Goal: Task Accomplishment & Management: Complete application form

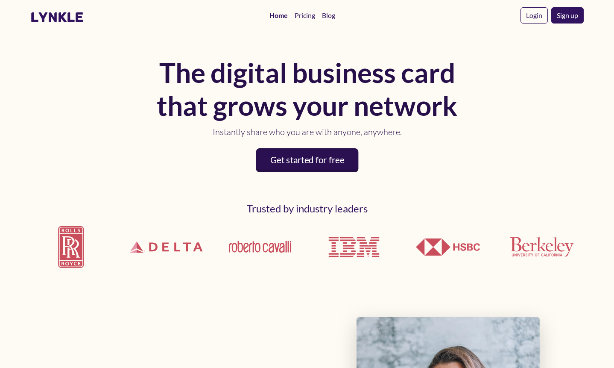
click at [311, 155] on link "Get started for free" at bounding box center [307, 160] width 102 height 24
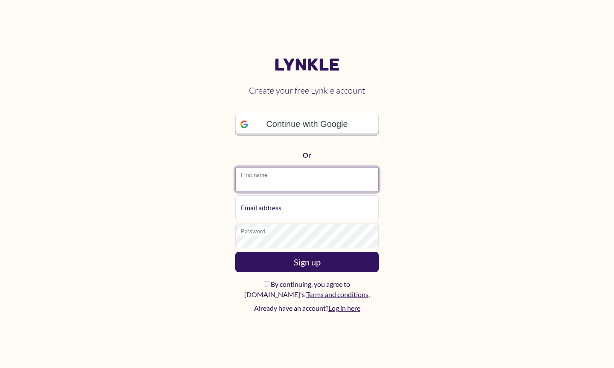
click at [298, 184] on input "First name" at bounding box center [306, 179] width 143 height 25
type input "*******"
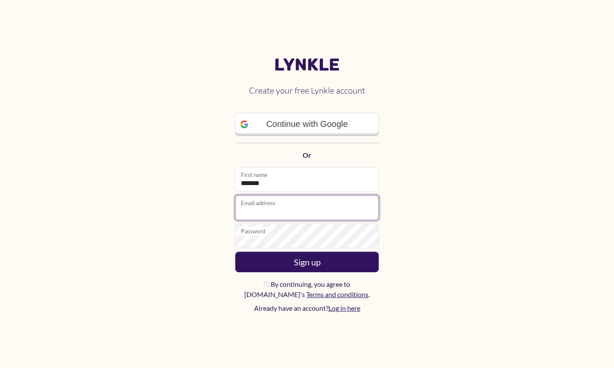
type input "**********"
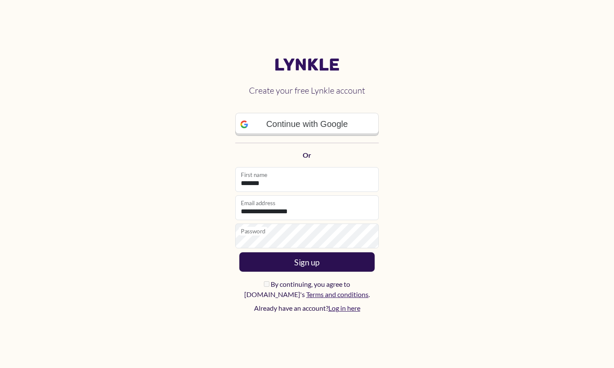
click at [318, 268] on button "Sign up" at bounding box center [307, 261] width 135 height 19
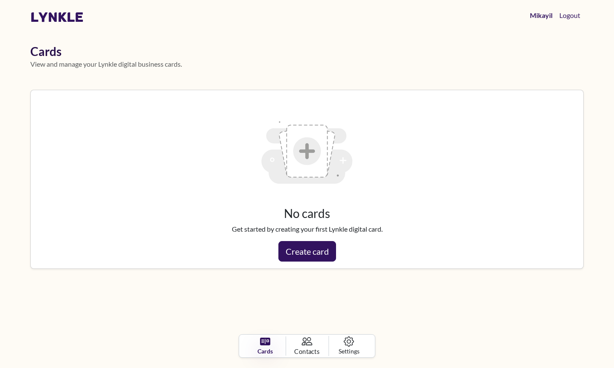
click at [309, 348] on span "Contacts" at bounding box center [307, 350] width 25 height 9
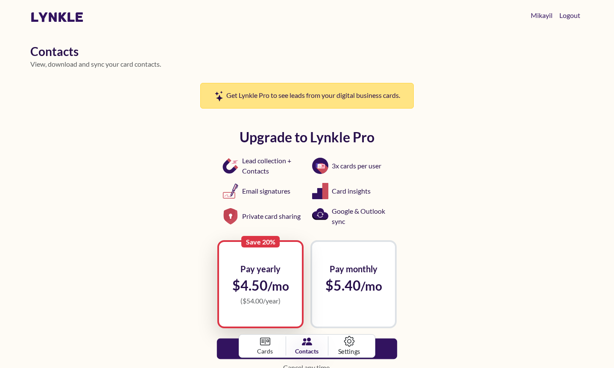
click at [352, 347] on span "Settings" at bounding box center [349, 350] width 22 height 9
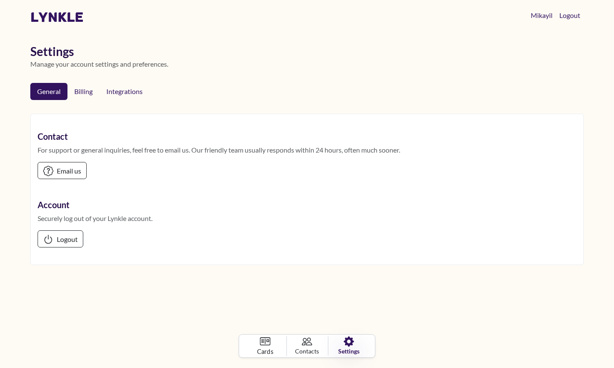
click at [262, 345] on icon at bounding box center [265, 341] width 11 height 11
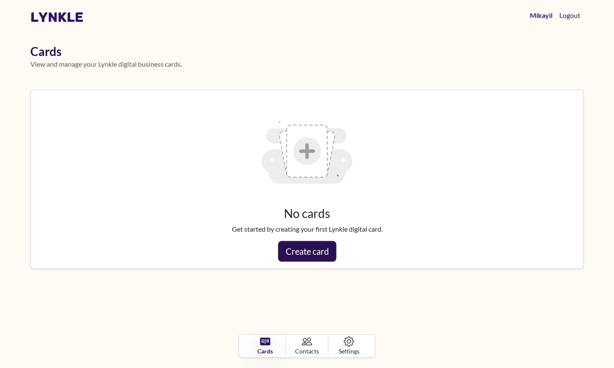
click at [299, 247] on link "Create card" at bounding box center [307, 251] width 58 height 20
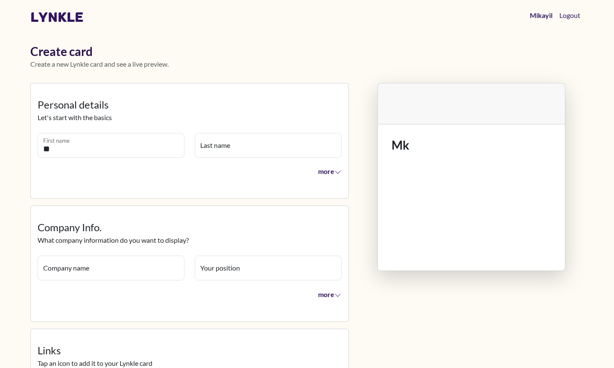
type input "*"
type input "*******"
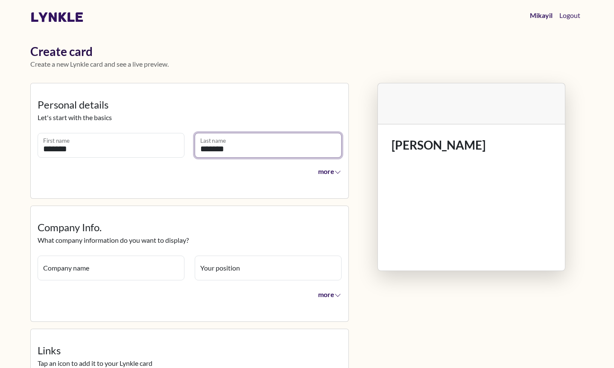
type input "*******"
click at [103, 222] on legend "Company Info." at bounding box center [190, 226] width 304 height 15
click at [330, 174] on span "more" at bounding box center [329, 171] width 23 height 8
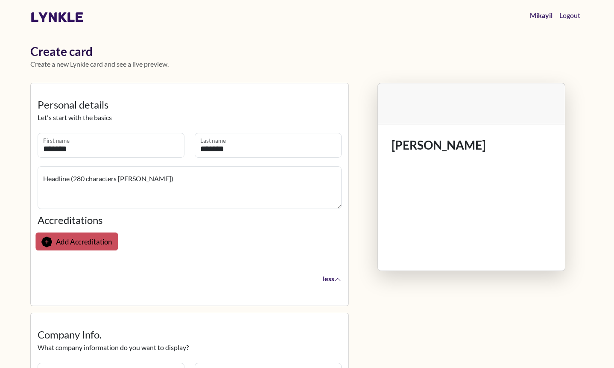
click at [87, 240] on span "Add Accreditation" at bounding box center [84, 241] width 56 height 9
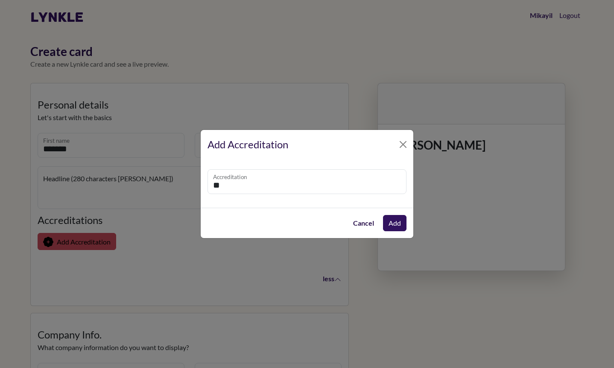
type input "*"
click at [257, 187] on input "**********" at bounding box center [307, 181] width 199 height 25
type input "**********"
click at [389, 219] on button "Add" at bounding box center [395, 222] width 25 height 17
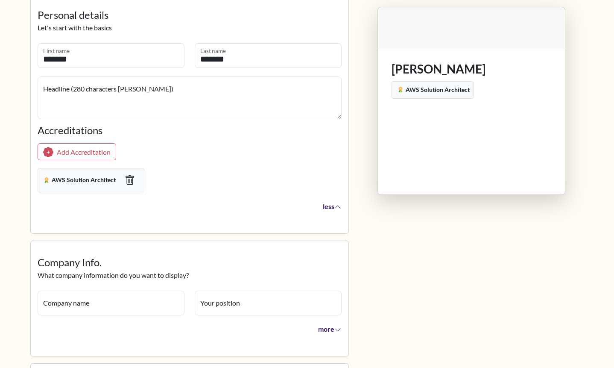
scroll to position [100, 0]
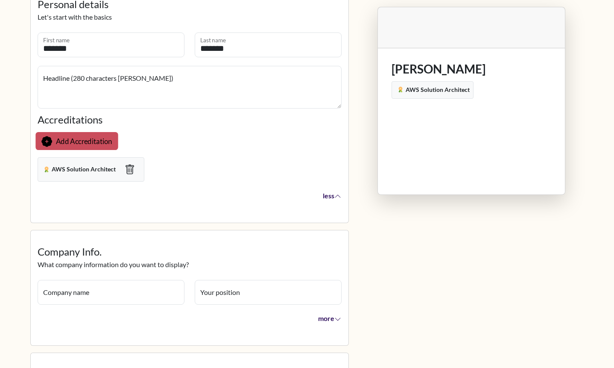
click at [104, 141] on span "Add Accreditation" at bounding box center [84, 141] width 56 height 9
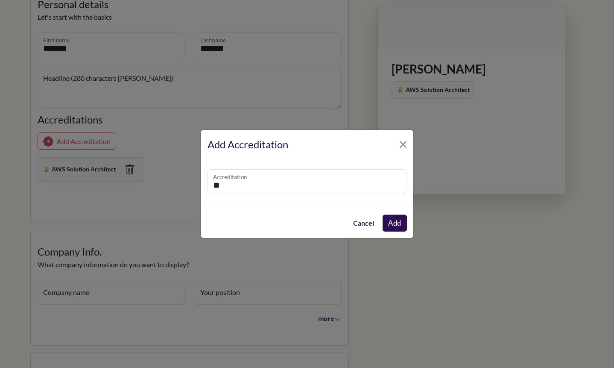
type input "**"
click at [400, 219] on button "Add" at bounding box center [395, 222] width 24 height 17
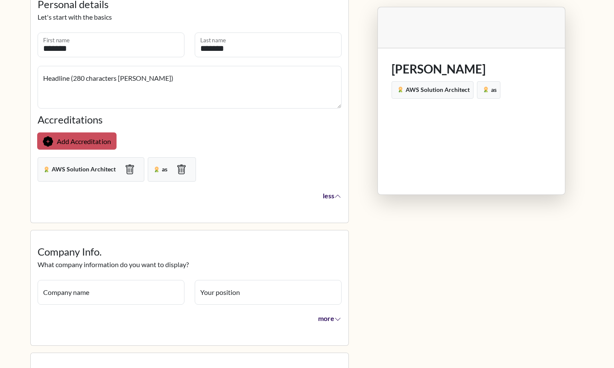
click at [97, 136] on button "Add Accreditation" at bounding box center [76, 140] width 79 height 17
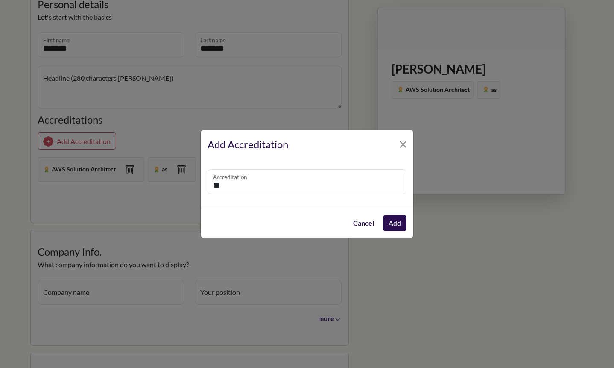
type input "**"
click at [389, 222] on button "Add" at bounding box center [395, 223] width 24 height 17
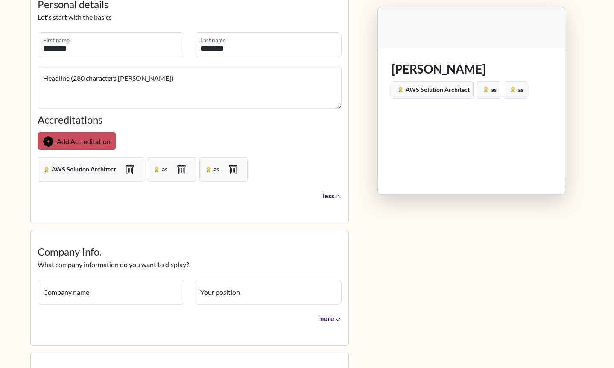
click at [109, 141] on span "Add Accreditation" at bounding box center [84, 141] width 54 height 8
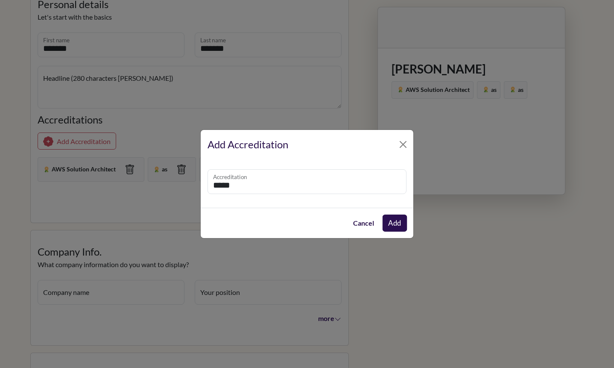
type input "*****"
click at [387, 223] on button "Add" at bounding box center [395, 222] width 25 height 17
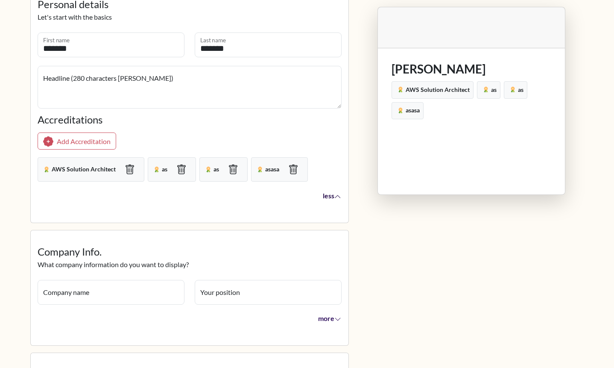
click at [336, 199] on icon "button" at bounding box center [337, 196] width 7 height 7
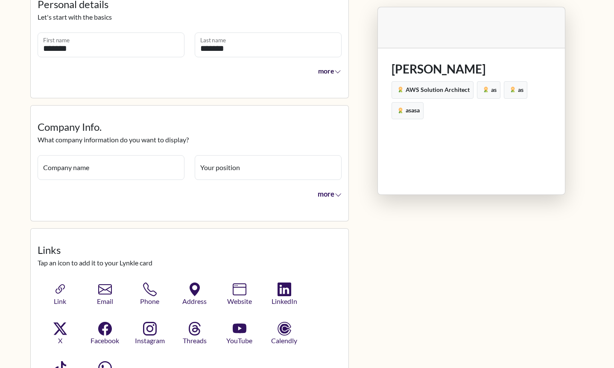
click at [336, 199] on button "more" at bounding box center [327, 193] width 30 height 18
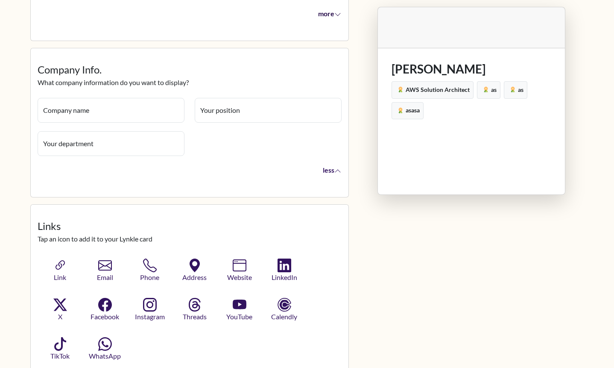
scroll to position [173, 0]
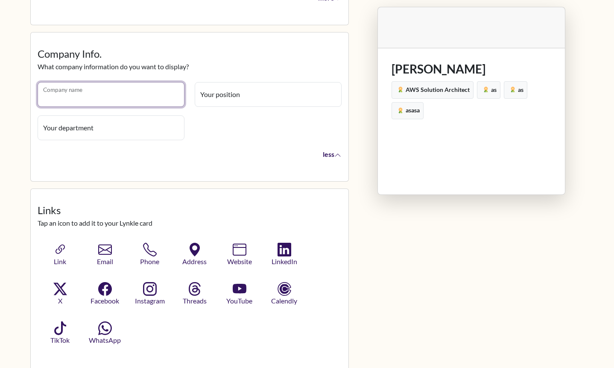
click at [144, 95] on input "Company name" at bounding box center [111, 94] width 147 height 25
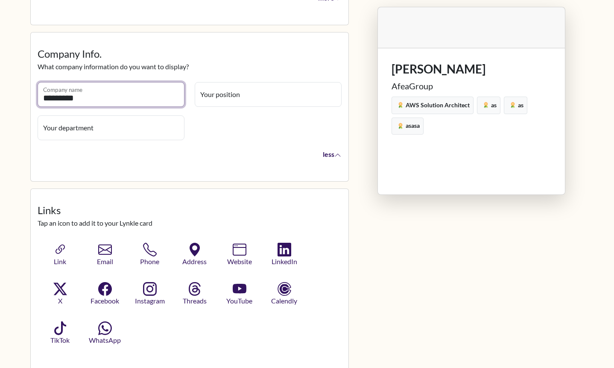
type input "*********"
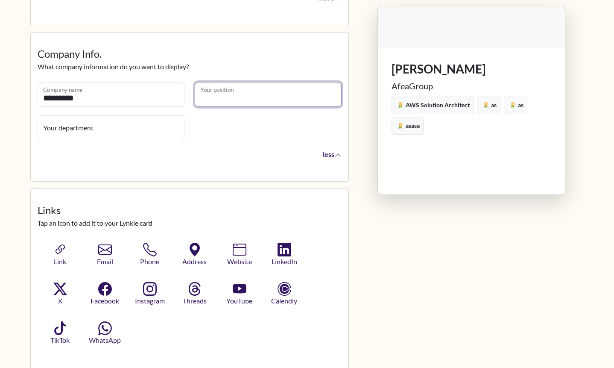
click at [240, 94] on input "Your position" at bounding box center [268, 94] width 147 height 25
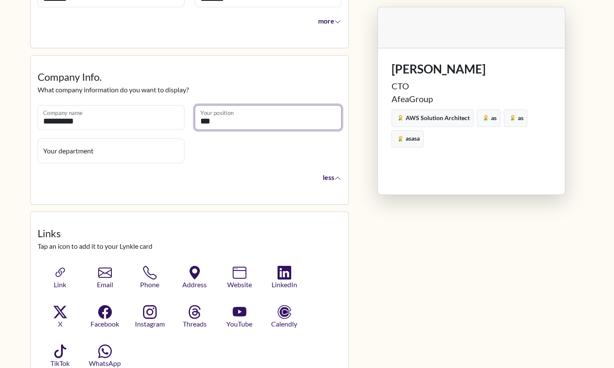
scroll to position [0, 0]
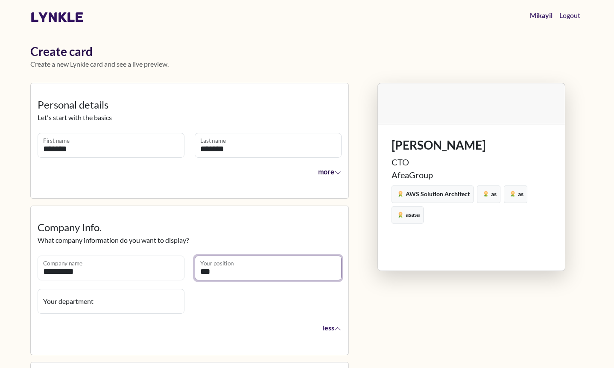
type input "***"
click at [325, 168] on span "more" at bounding box center [329, 171] width 23 height 8
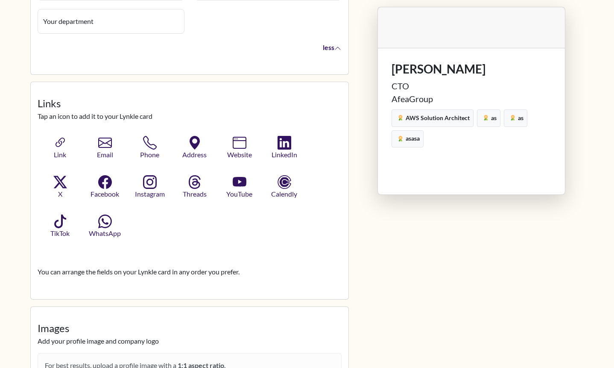
scroll to position [405, 0]
click at [56, 146] on icon "button" at bounding box center [60, 141] width 14 height 14
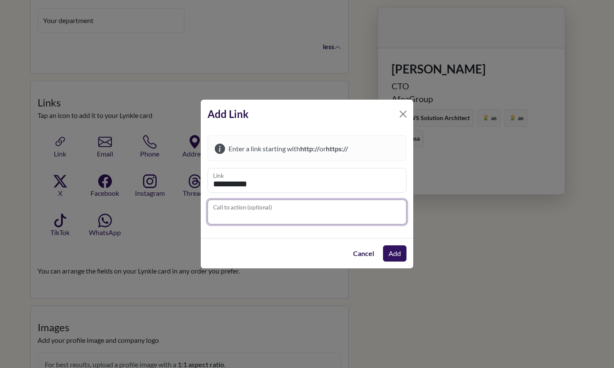
click at [256, 208] on input "Call to action (optional)" at bounding box center [307, 211] width 199 height 25
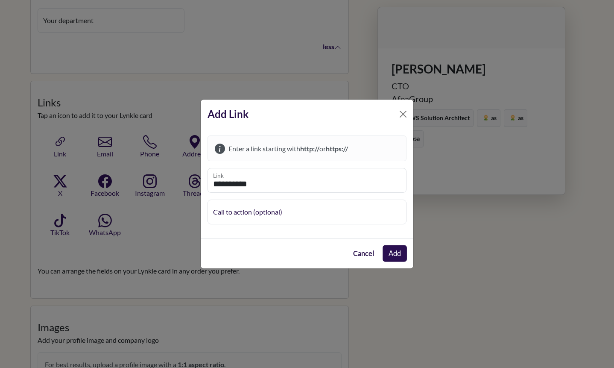
click at [395, 250] on button "Add" at bounding box center [395, 253] width 24 height 17
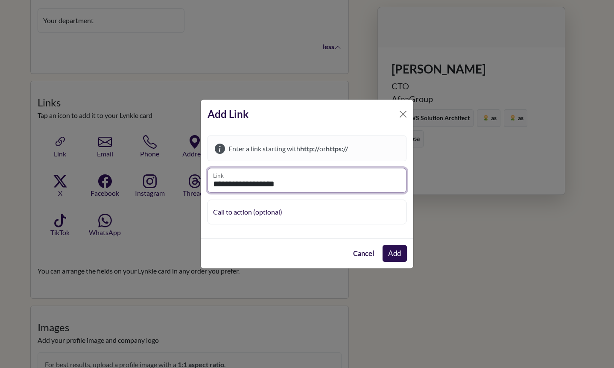
type input "**********"
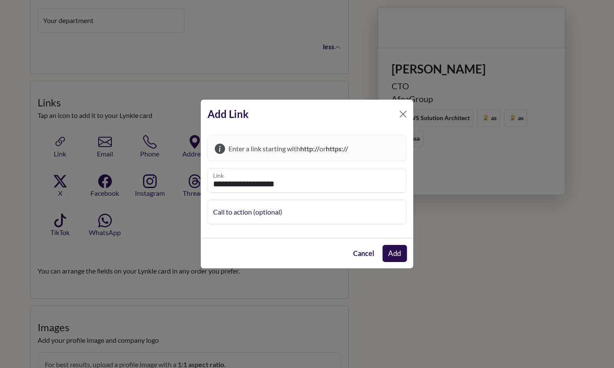
click at [391, 254] on button "Add" at bounding box center [395, 253] width 25 height 17
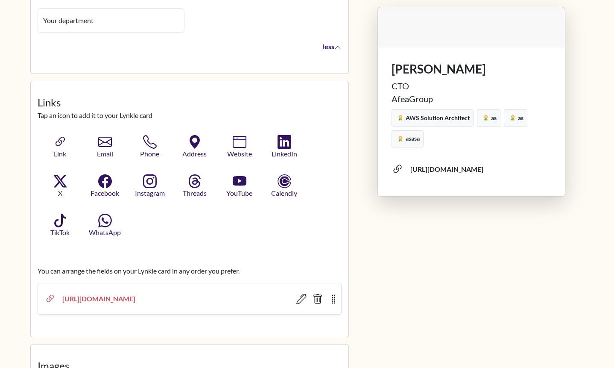
click at [122, 295] on div "[URL][DOMAIN_NAME]" at bounding box center [176, 298] width 228 height 10
click at [300, 298] on icon "button" at bounding box center [301, 299] width 11 height 11
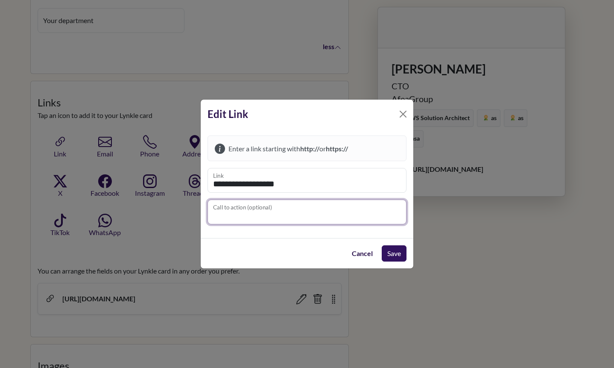
click at [285, 212] on input "Call to action (optional)" at bounding box center [307, 211] width 199 height 25
type input "******"
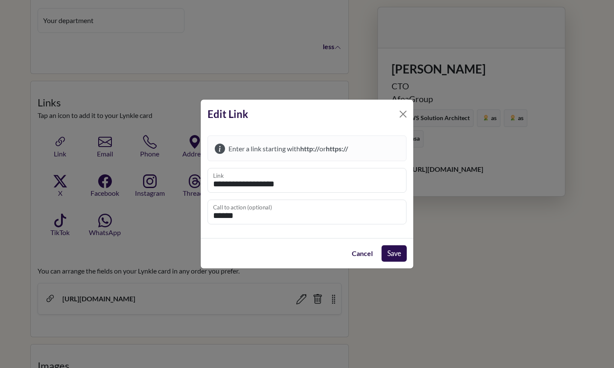
click at [391, 249] on button "Save" at bounding box center [393, 253] width 25 height 17
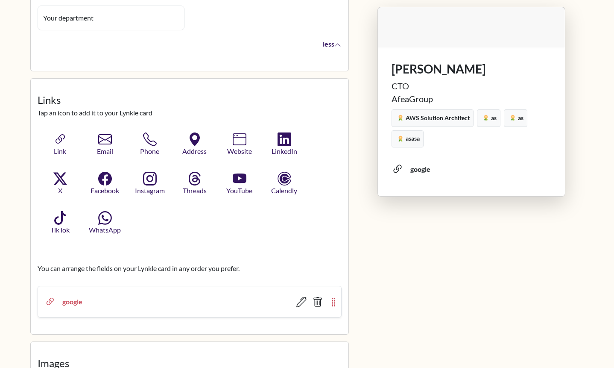
scroll to position [409, 0]
click at [333, 297] on icon "button" at bounding box center [334, 301] width 10 height 10
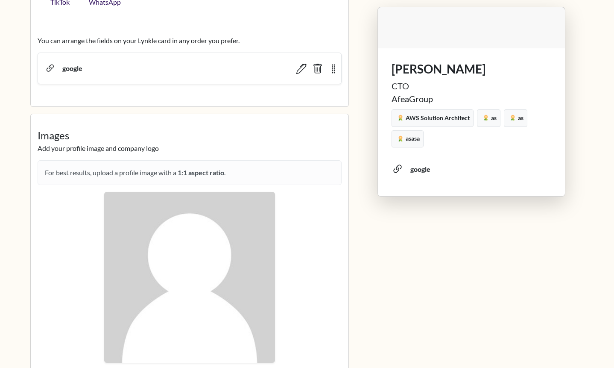
scroll to position [639, 0]
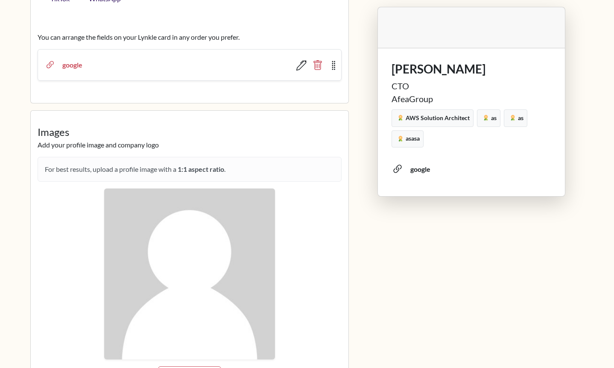
click at [321, 68] on icon "button" at bounding box center [317, 65] width 9 height 10
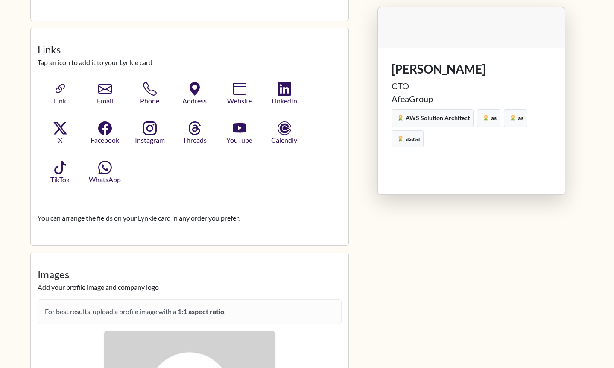
scroll to position [457, 0]
click at [71, 96] on button "Link" at bounding box center [60, 94] width 47 height 28
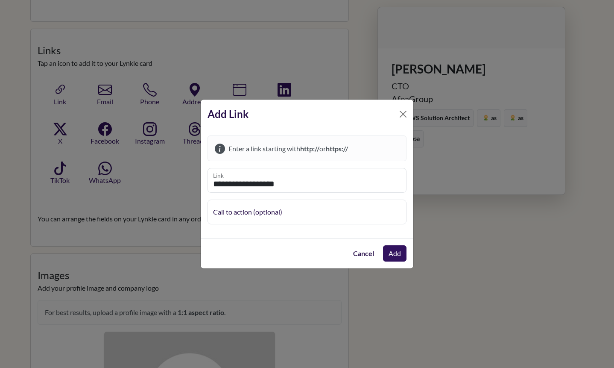
type input "**********"
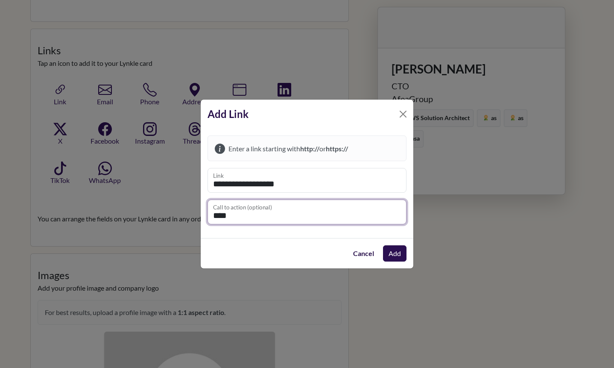
type input "****"
click at [395, 247] on button "Add" at bounding box center [395, 253] width 24 height 17
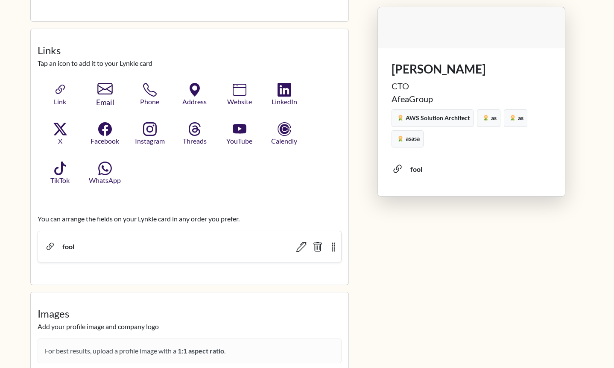
click at [105, 91] on icon "button" at bounding box center [104, 88] width 15 height 15
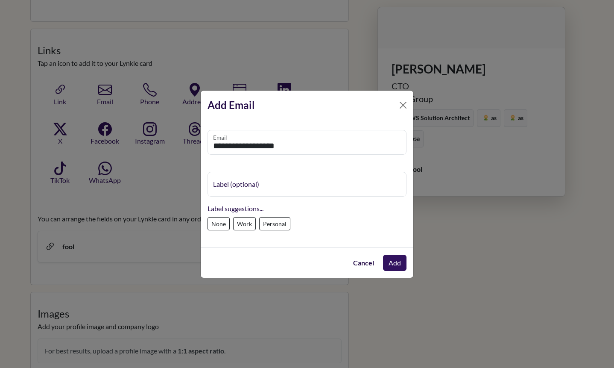
type input "**********"
click at [252, 218] on label "Work" at bounding box center [244, 223] width 23 height 13
type input "****"
click at [398, 262] on button "Add" at bounding box center [394, 262] width 23 height 16
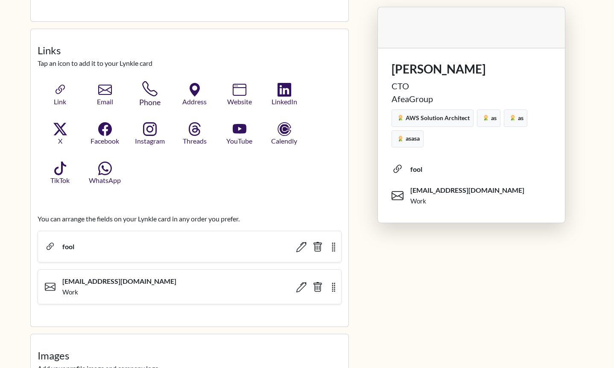
click at [143, 87] on icon "button" at bounding box center [149, 88] width 15 height 15
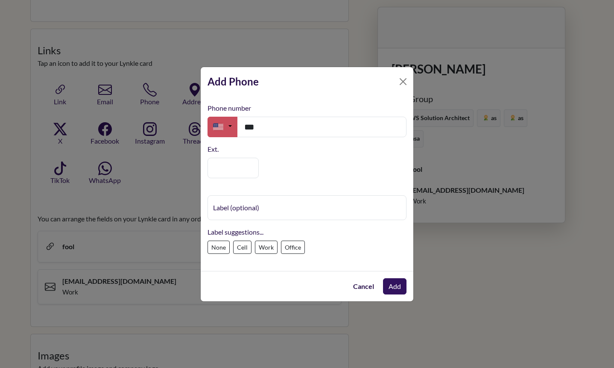
click at [222, 125] on img "button" at bounding box center [218, 127] width 10 height 10
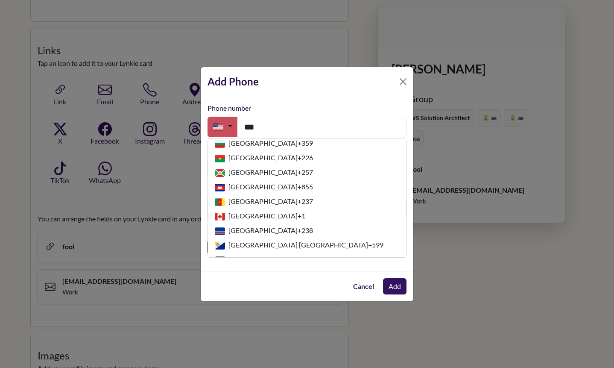
scroll to position [479, 0]
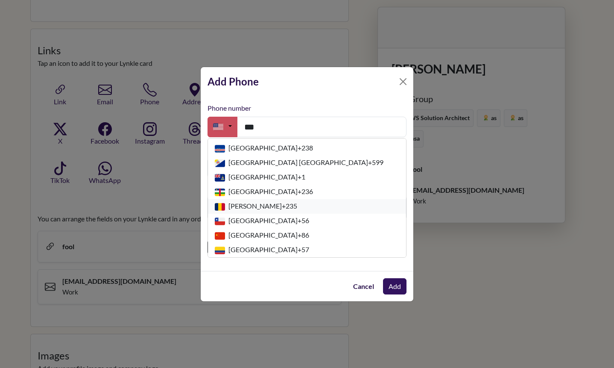
click at [229, 203] on span "[PERSON_NAME] + 235" at bounding box center [262, 206] width 69 height 8
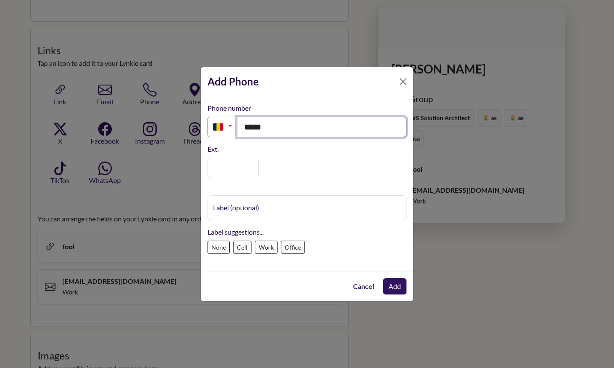
click at [279, 128] on input "****" at bounding box center [322, 127] width 170 height 20
type input "*"
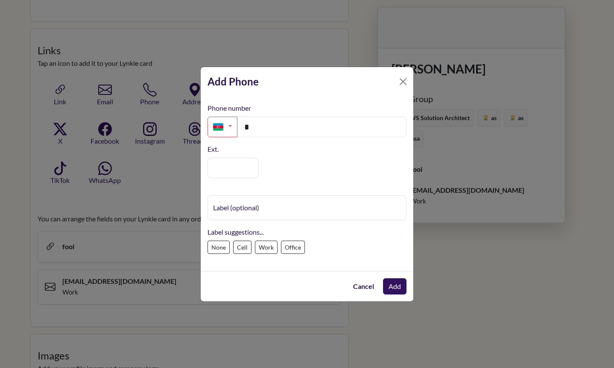
click at [260, 246] on label "Work" at bounding box center [266, 246] width 23 height 13
type input "****"
click at [240, 164] on input "number" at bounding box center [233, 168] width 51 height 20
type input "***"
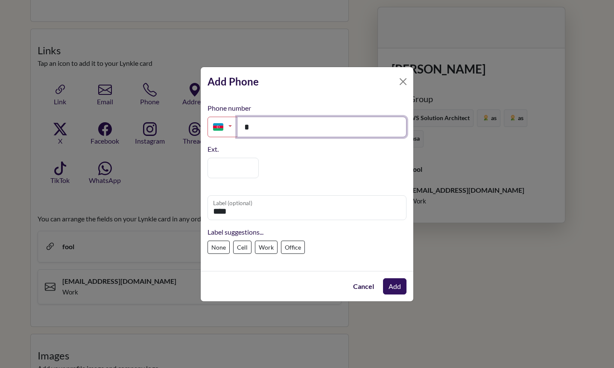
click at [284, 121] on input "*" at bounding box center [322, 127] width 170 height 20
type input "**********"
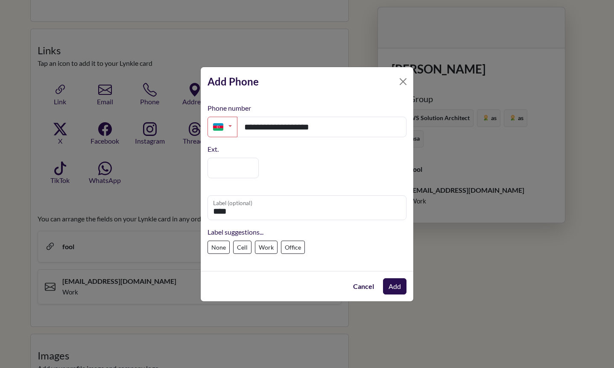
click at [397, 280] on button "Add" at bounding box center [394, 286] width 23 height 16
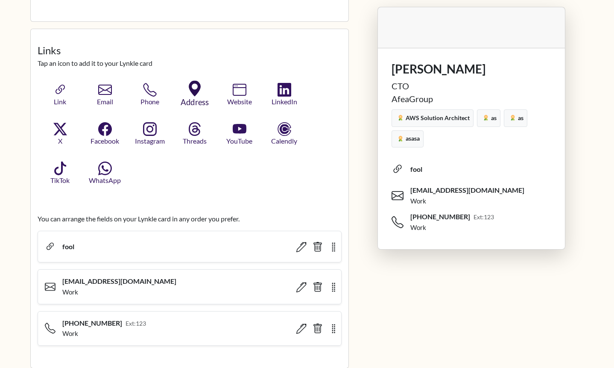
click at [200, 96] on icon "button" at bounding box center [195, 89] width 16 height 16
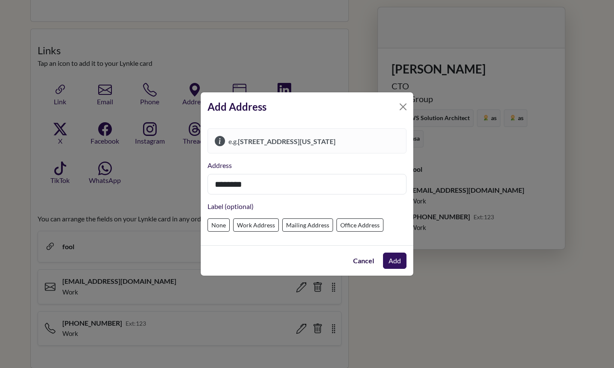
type input "********"
click at [262, 223] on label "Work Address" at bounding box center [256, 224] width 46 height 13
click at [400, 263] on button "Add" at bounding box center [394, 260] width 23 height 16
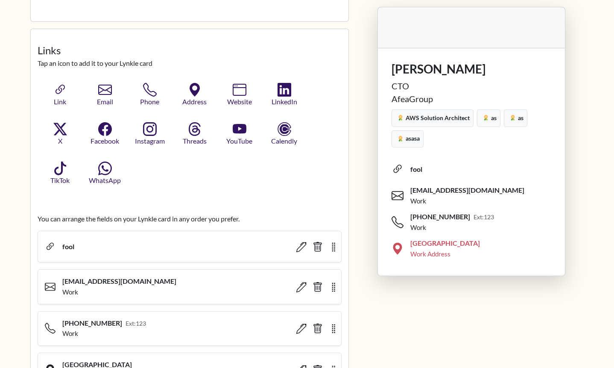
click at [418, 257] on div "Work Address" at bounding box center [430, 254] width 40 height 10
click at [240, 97] on span "Website" at bounding box center [239, 102] width 36 height 10
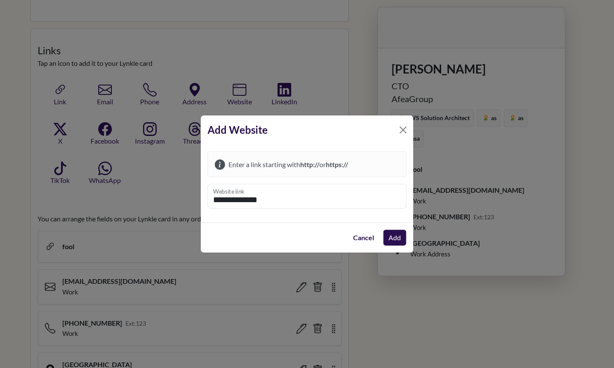
click at [398, 233] on button "Add" at bounding box center [394, 237] width 23 height 16
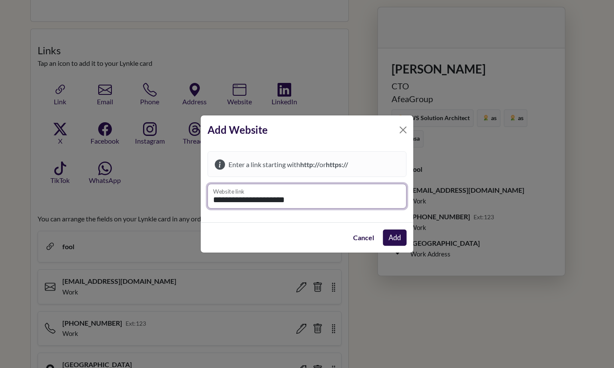
type input "**********"
click at [400, 234] on button "Add" at bounding box center [395, 237] width 24 height 17
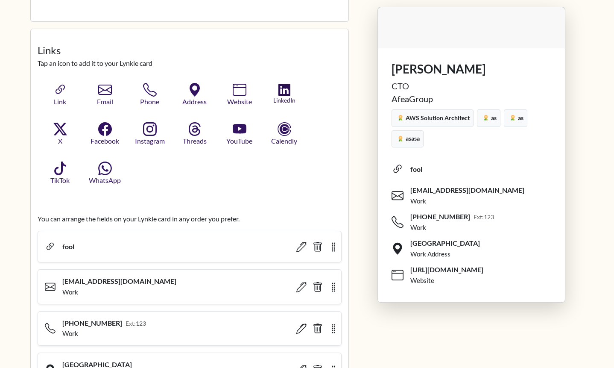
click at [289, 97] on span "LinkedIn" at bounding box center [285, 100] width 32 height 9
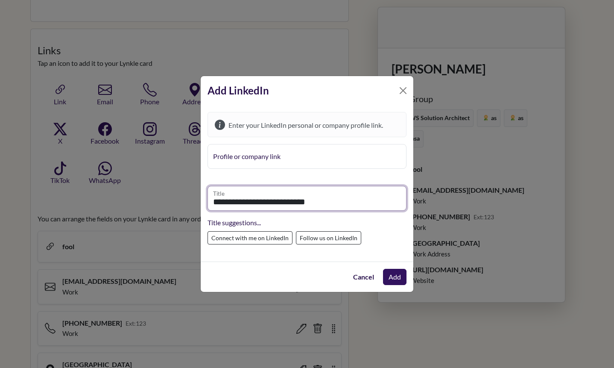
click at [327, 199] on input "**********" at bounding box center [307, 198] width 199 height 25
click at [333, 235] on label "Follow us on LinkedIn" at bounding box center [328, 237] width 65 height 13
type input "**********"
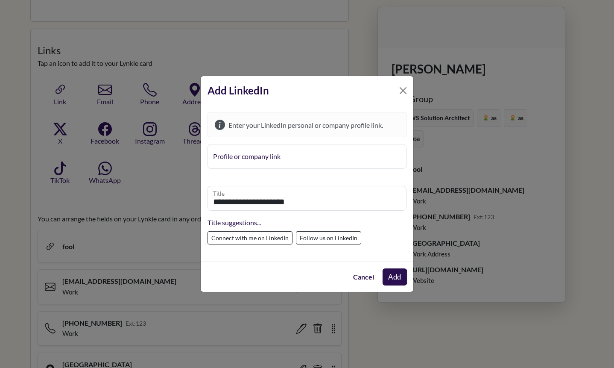
click at [393, 272] on button "Add" at bounding box center [395, 277] width 25 height 17
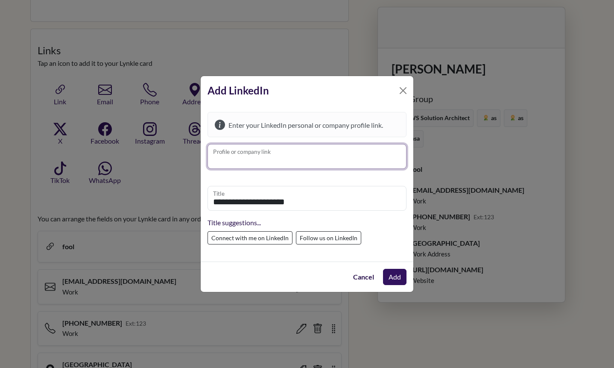
click at [316, 159] on input "Profile or company link" at bounding box center [307, 156] width 199 height 25
type input "*******"
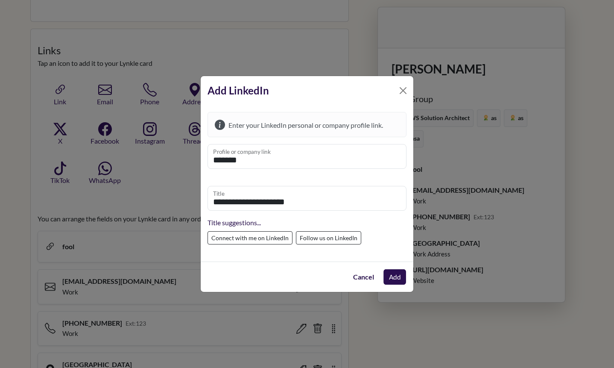
click at [389, 276] on button "Add" at bounding box center [394, 276] width 23 height 15
click at [404, 92] on button "Close" at bounding box center [403, 91] width 14 height 14
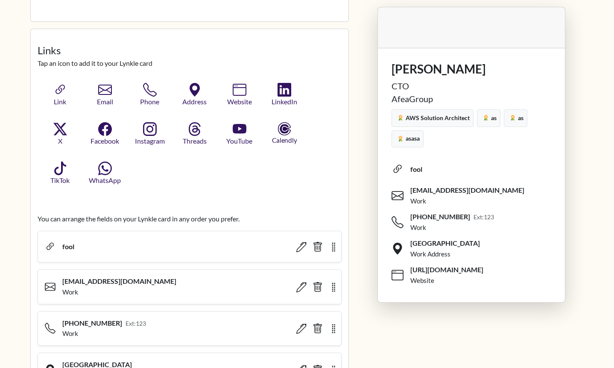
click at [282, 127] on icon "button" at bounding box center [285, 129] width 7 height 4
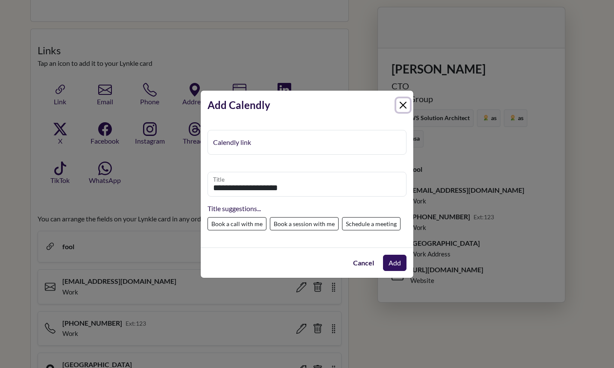
click at [400, 103] on button "Close" at bounding box center [403, 105] width 14 height 14
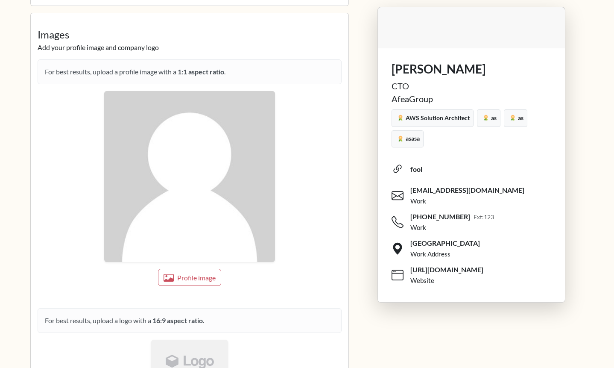
scroll to position [892, 0]
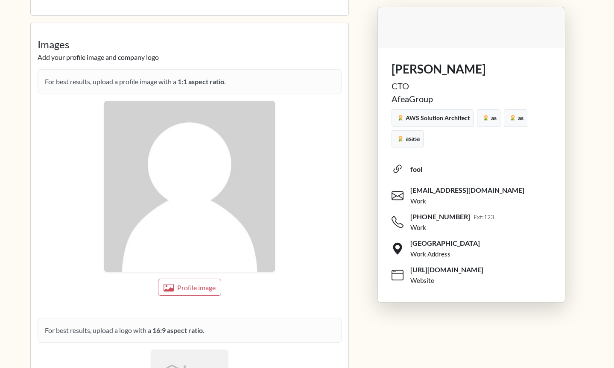
click at [203, 202] on img at bounding box center [189, 186] width 171 height 171
click at [184, 283] on span "Profile image" at bounding box center [197, 287] width 41 height 9
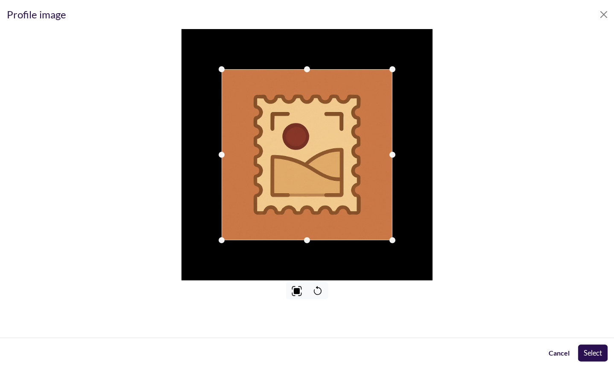
click at [595, 348] on button "Select" at bounding box center [592, 352] width 29 height 17
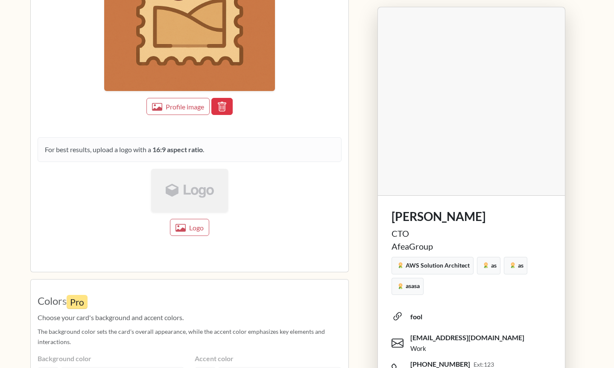
scroll to position [1074, 0]
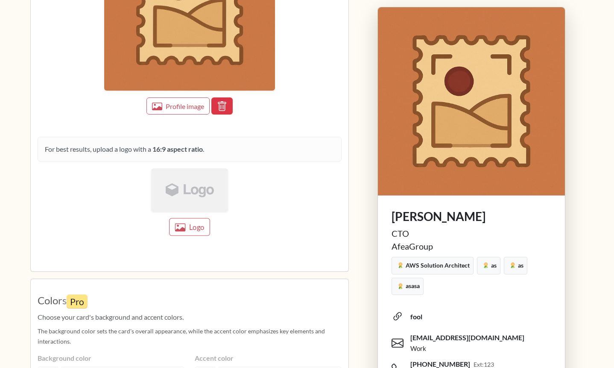
click at [184, 205] on img at bounding box center [189, 189] width 77 height 43
click at [184, 223] on icon "button" at bounding box center [181, 227] width 10 height 8
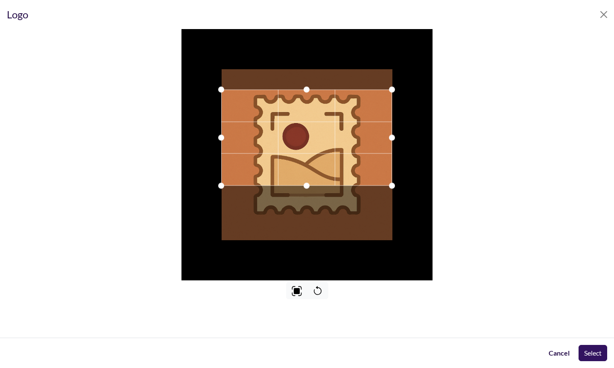
drag, startPoint x: 356, startPoint y: 161, endPoint x: 356, endPoint y: 143, distance: 17.1
click at [356, 143] on div at bounding box center [306, 138] width 171 height 96
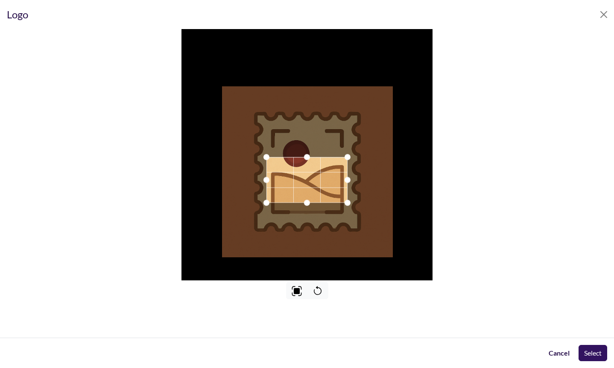
drag, startPoint x: 314, startPoint y: 106, endPoint x: 315, endPoint y: 157, distance: 50.4
click at [315, 157] on div at bounding box center [306, 157] width 81 height 0
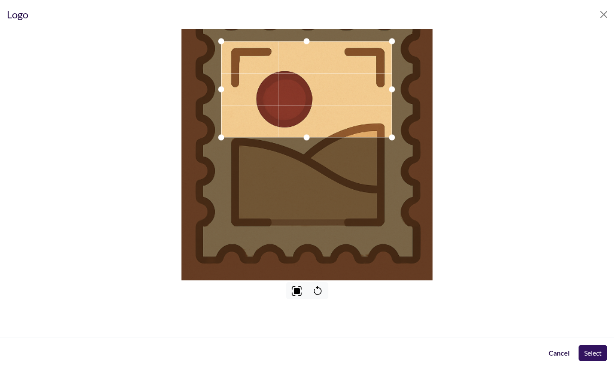
drag, startPoint x: 311, startPoint y: 176, endPoint x: 311, endPoint y: 110, distance: 65.3
click at [311, 110] on div at bounding box center [306, 89] width 171 height 96
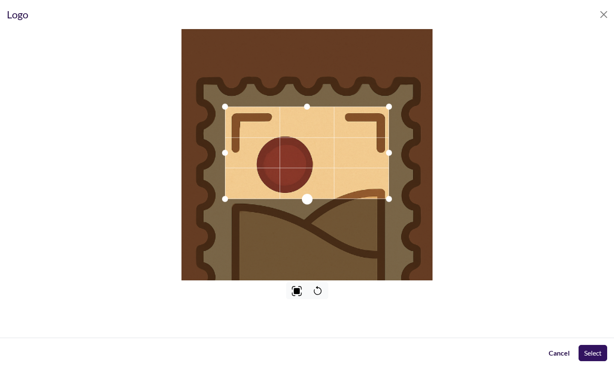
click at [312, 198] on div at bounding box center [307, 199] width 13 height 13
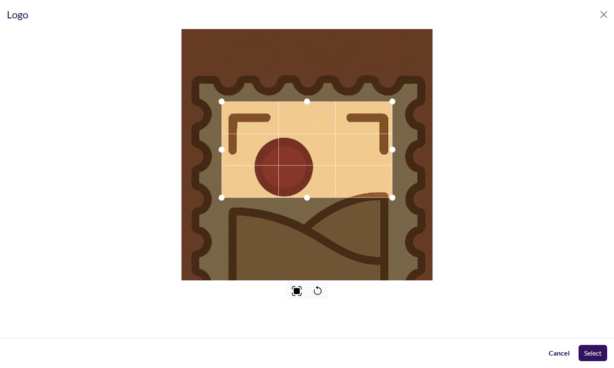
drag, startPoint x: 345, startPoint y: 162, endPoint x: 345, endPoint y: 157, distance: 4.7
click at [345, 157] on div at bounding box center [307, 150] width 171 height 96
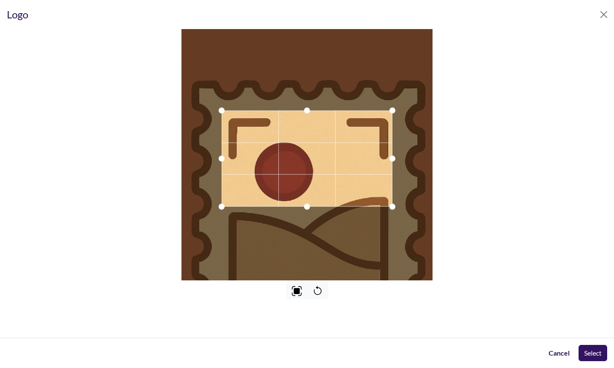
drag, startPoint x: 356, startPoint y: 173, endPoint x: 356, endPoint y: 178, distance: 4.7
click at [356, 178] on div at bounding box center [307, 159] width 171 height 96
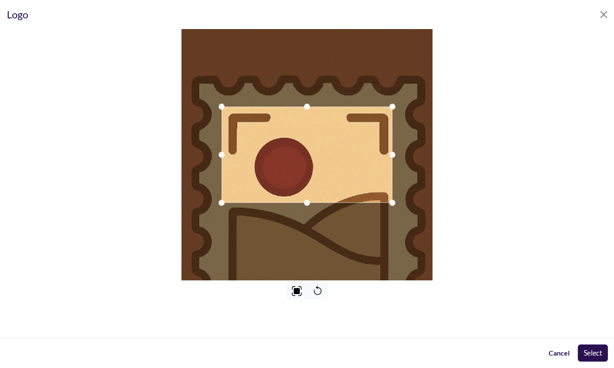
click at [587, 349] on button "Select" at bounding box center [593, 352] width 30 height 17
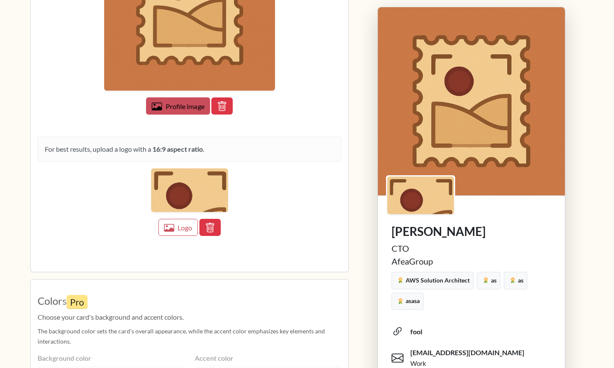
click at [190, 105] on span "Profile image" at bounding box center [185, 106] width 39 height 8
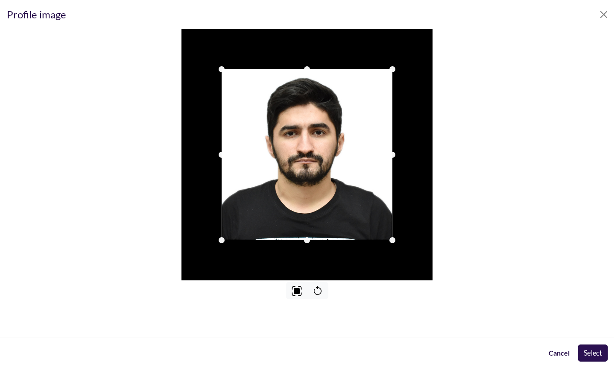
click at [597, 349] on button "Select" at bounding box center [593, 352] width 30 height 17
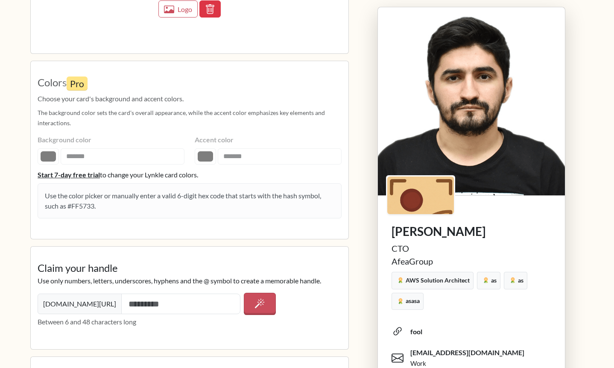
scroll to position [1293, 0]
click at [118, 155] on fieldset "Colors Pro Choose your card's background and accent colors. The background colo…" at bounding box center [190, 149] width 304 height 164
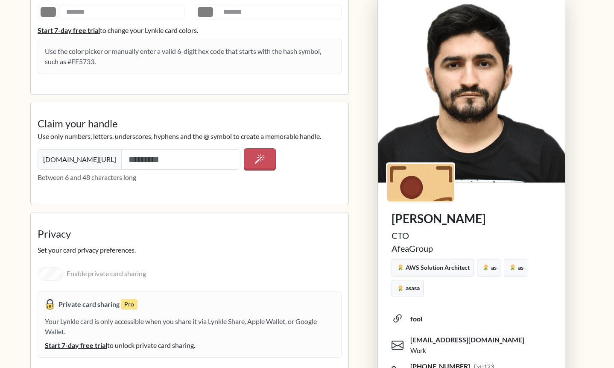
scroll to position [1444, 0]
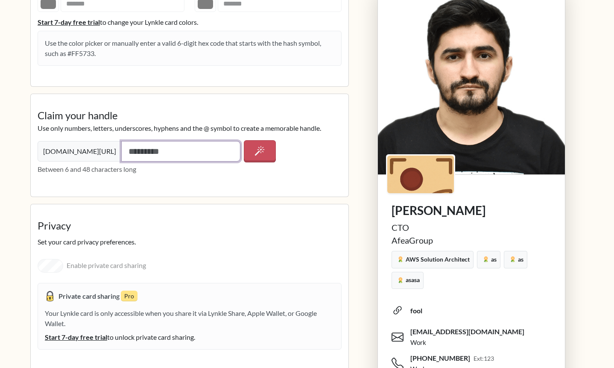
click at [163, 153] on input "text" at bounding box center [180, 151] width 119 height 20
click at [253, 172] on p "Between 6 and 48 characters long" at bounding box center [190, 169] width 304 height 10
click at [260, 155] on icon "button" at bounding box center [260, 151] width 10 height 10
click at [260, 155] on icon "button" at bounding box center [260, 150] width 11 height 11
click at [260, 155] on icon "button" at bounding box center [260, 151] width 10 height 10
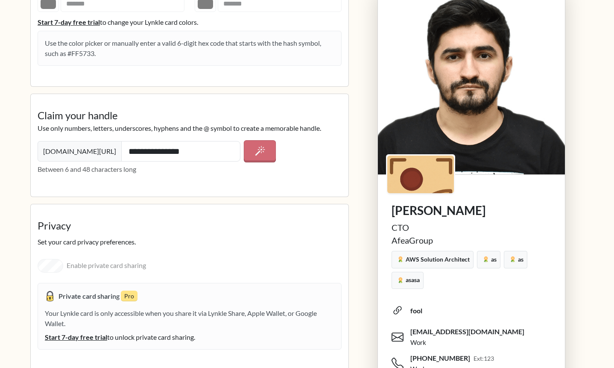
click at [260, 155] on icon "button" at bounding box center [260, 151] width 10 height 10
click at [260, 155] on icon "button" at bounding box center [260, 150] width 11 height 11
drag, startPoint x: 119, startPoint y: 152, endPoint x: 55, endPoint y: 152, distance: 64.5
click at [56, 152] on div "**********" at bounding box center [139, 151] width 203 height 20
type input "*******"
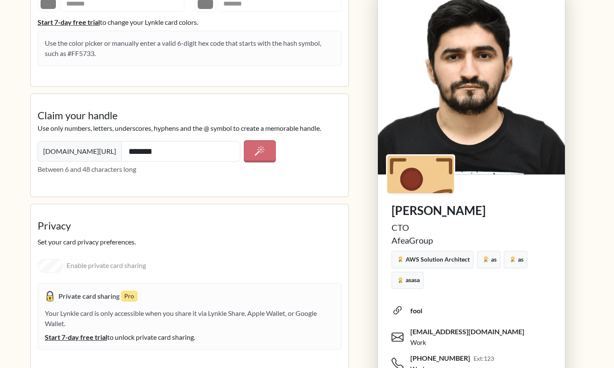
click at [110, 193] on div "Claim your handle Use only numbers, letters, underscores, hyphens and the @ sym…" at bounding box center [190, 145] width 318 height 102
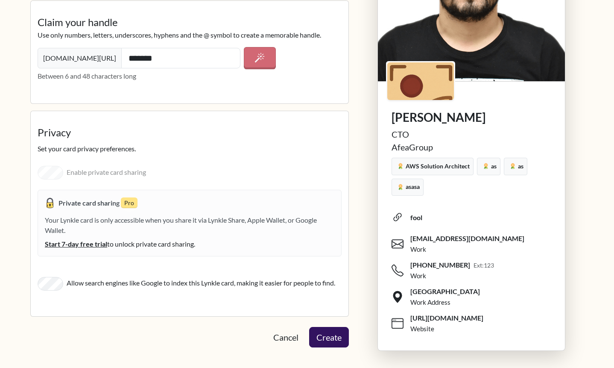
scroll to position [1541, 0]
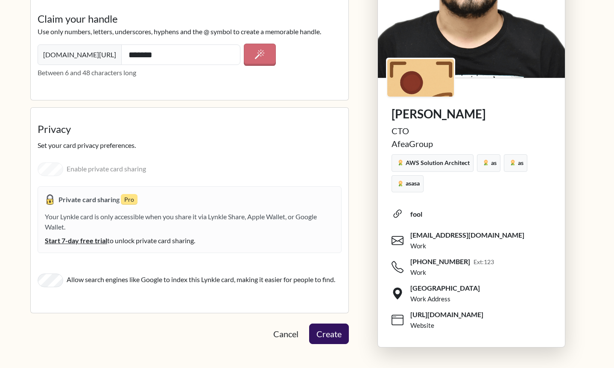
click at [47, 170] on div "Enable private card sharing Private card sharing Pro Your Lynkle card is only a…" at bounding box center [190, 208] width 304 height 102
click at [327, 336] on button "Create" at bounding box center [328, 333] width 41 height 21
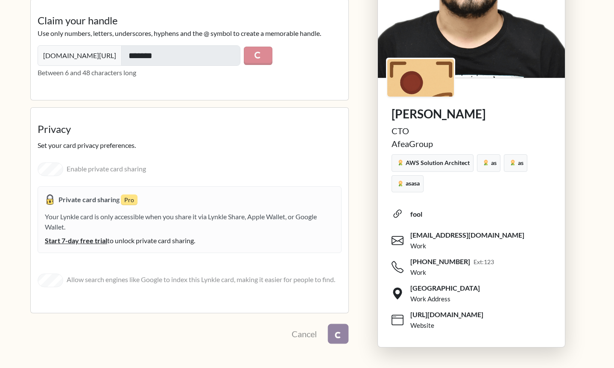
scroll to position [1539, 0]
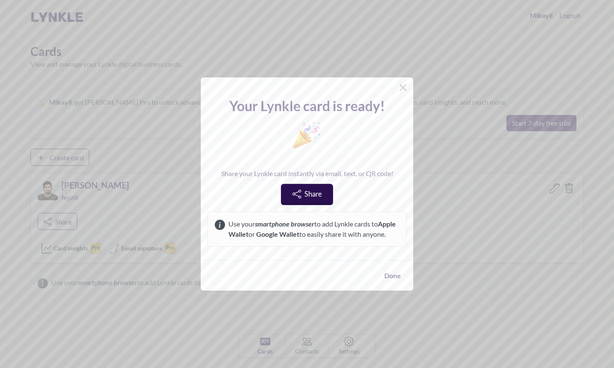
click at [316, 189] on span "Share" at bounding box center [312, 193] width 17 height 9
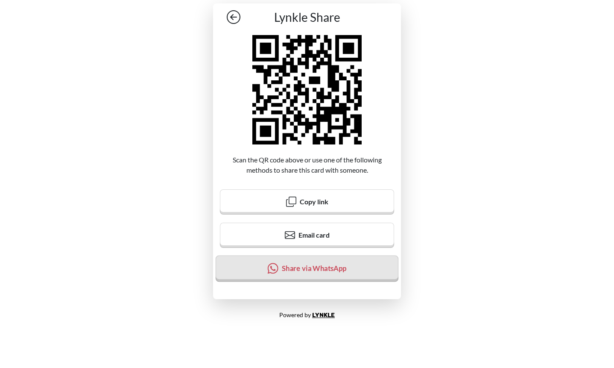
click at [308, 275] on button "Share via WhatsApp" at bounding box center [307, 268] width 183 height 26
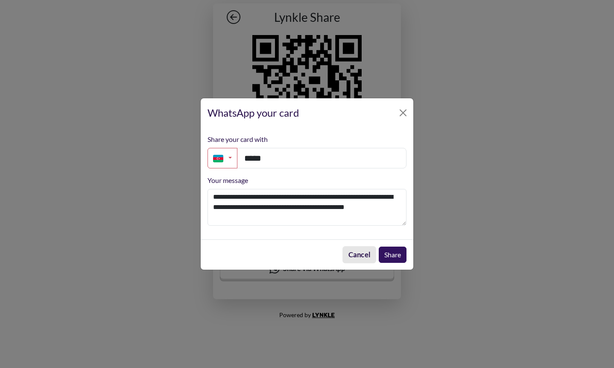
click at [361, 248] on button "Cancel" at bounding box center [359, 254] width 34 height 17
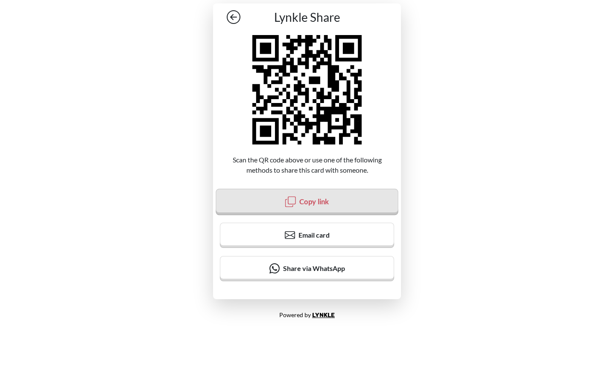
click at [319, 205] on span "Copy link" at bounding box center [314, 201] width 30 height 9
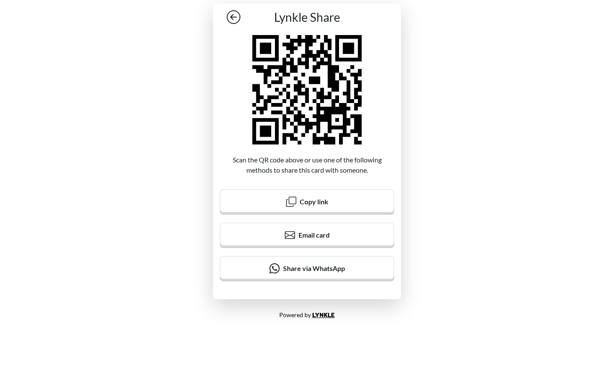
click at [449, 109] on div "Lynkle Share Scan the QR code above or use one of the following methods to shar…" at bounding box center [307, 151] width 614 height 302
click at [235, 18] on icon at bounding box center [234, 17] width 14 height 14
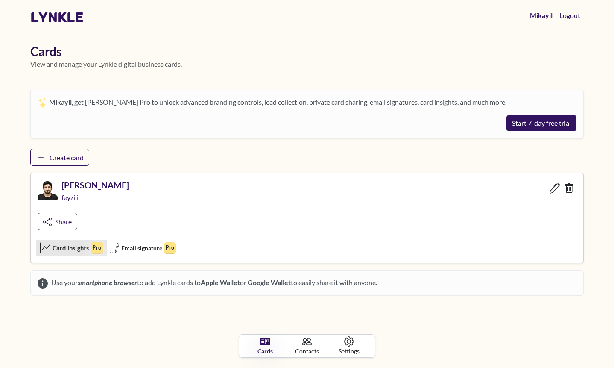
click at [73, 246] on span "Card insights" at bounding box center [71, 247] width 36 height 9
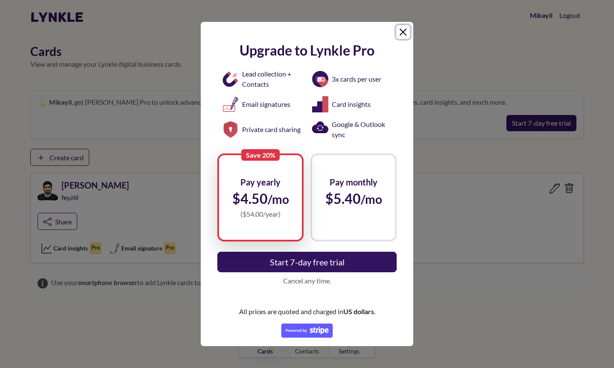
click at [403, 31] on button "Close" at bounding box center [403, 32] width 14 height 14
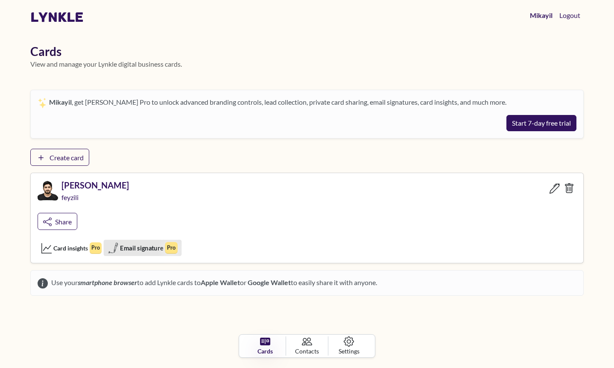
click at [163, 250] on span "Email signature" at bounding box center [141, 247] width 43 height 9
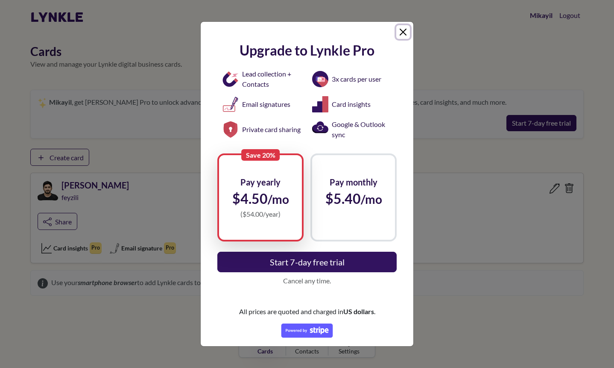
click at [402, 29] on button "Close" at bounding box center [403, 32] width 14 height 14
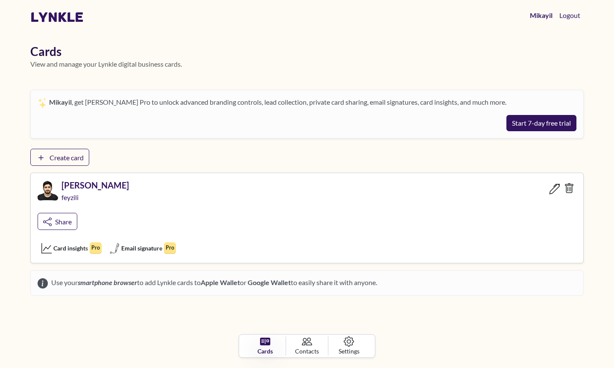
click at [551, 192] on icon at bounding box center [554, 188] width 11 height 11
click at [554, 187] on icon at bounding box center [555, 189] width 10 height 10
click at [554, 187] on icon at bounding box center [554, 188] width 11 height 11
click at [554, 187] on icon at bounding box center [555, 189] width 10 height 10
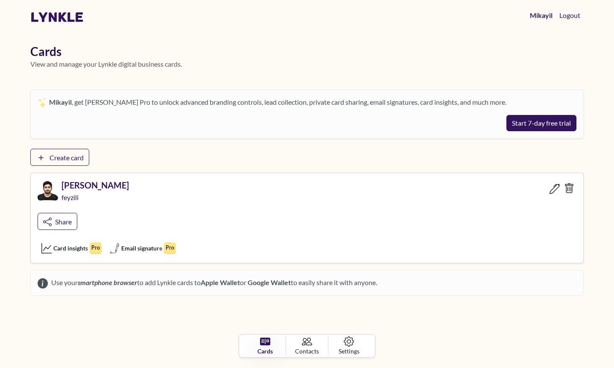
click at [554, 187] on icon at bounding box center [555, 189] width 10 height 10
click at [554, 187] on icon at bounding box center [554, 188] width 11 height 11
click at [470, 311] on body "lynkle Mikayil Logout Cards View and manage your Lynkle digital business cards.…" at bounding box center [307, 184] width 614 height 368
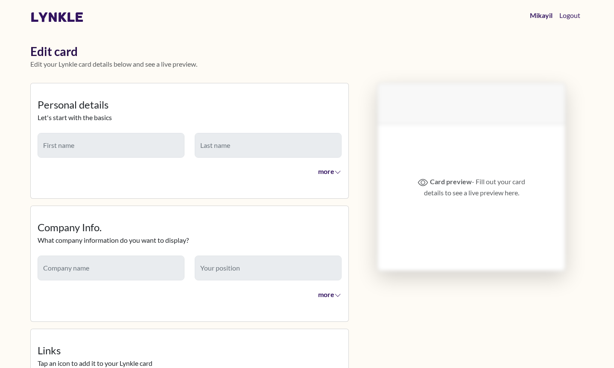
type input "*******"
type input "*********"
type input "***"
type input "*******"
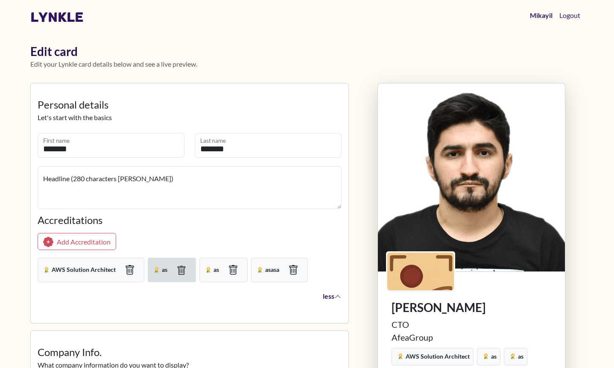
click at [182, 267] on icon "button" at bounding box center [182, 269] width 8 height 9
click at [189, 269] on icon "button" at bounding box center [189, 270] width 11 height 11
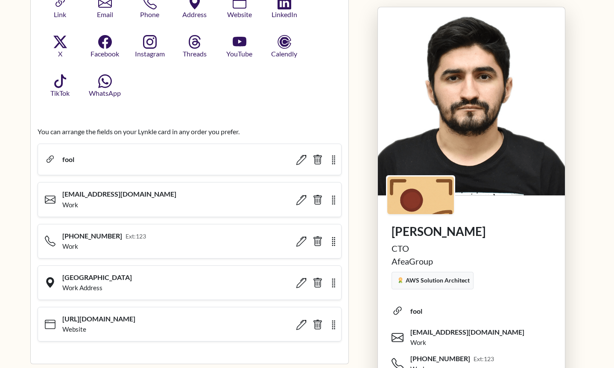
scroll to position [530, 0]
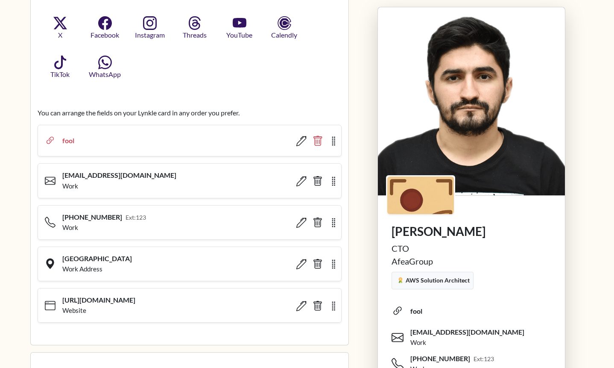
click at [319, 141] on icon "button" at bounding box center [318, 142] width 4 height 5
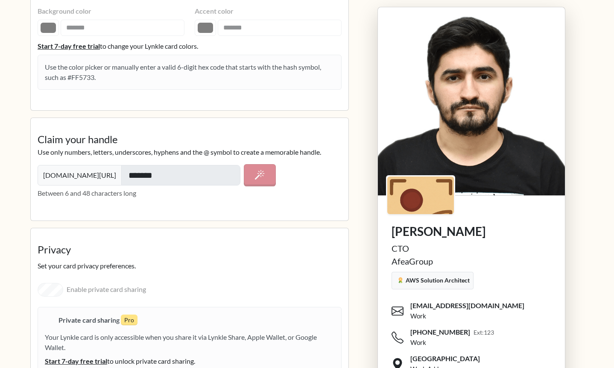
scroll to position [1469, 0]
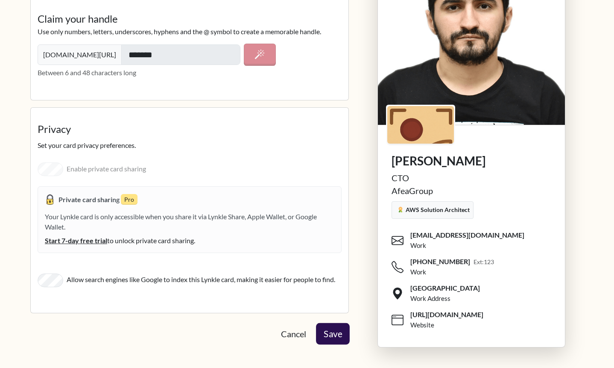
click at [324, 334] on button "Save" at bounding box center [333, 333] width 34 height 21
